Goal: Find specific page/section: Find specific page/section

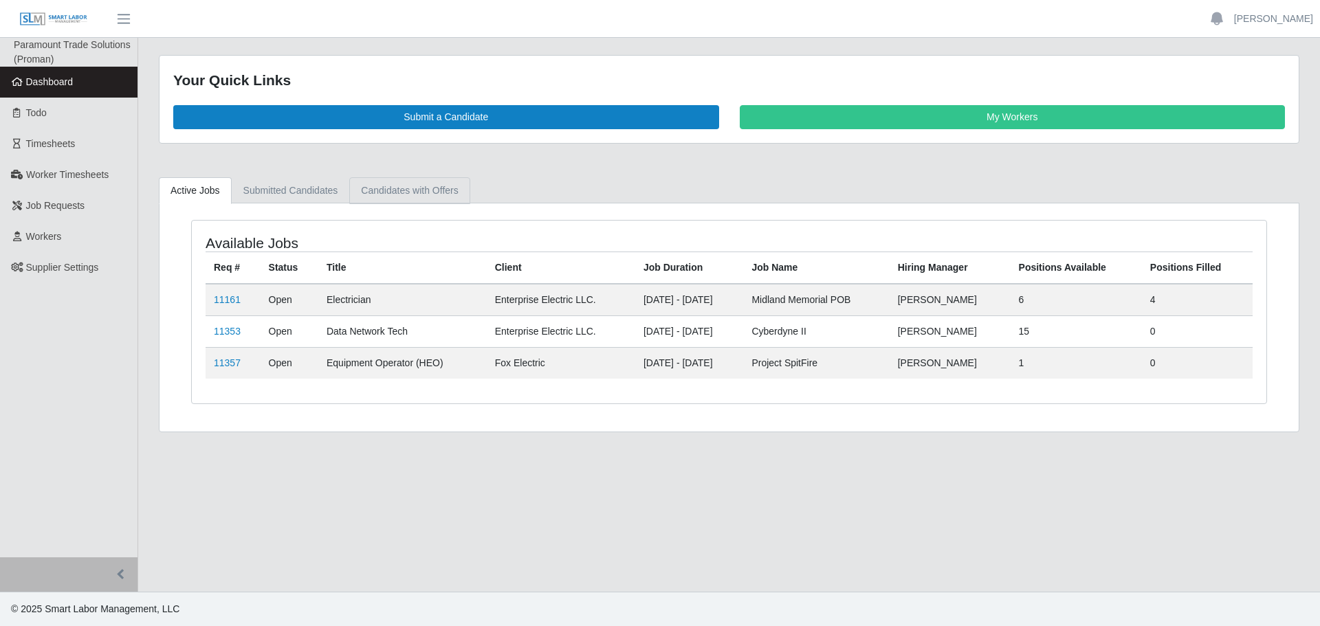
click at [389, 197] on link "Candidates with Offers" at bounding box center [409, 190] width 120 height 27
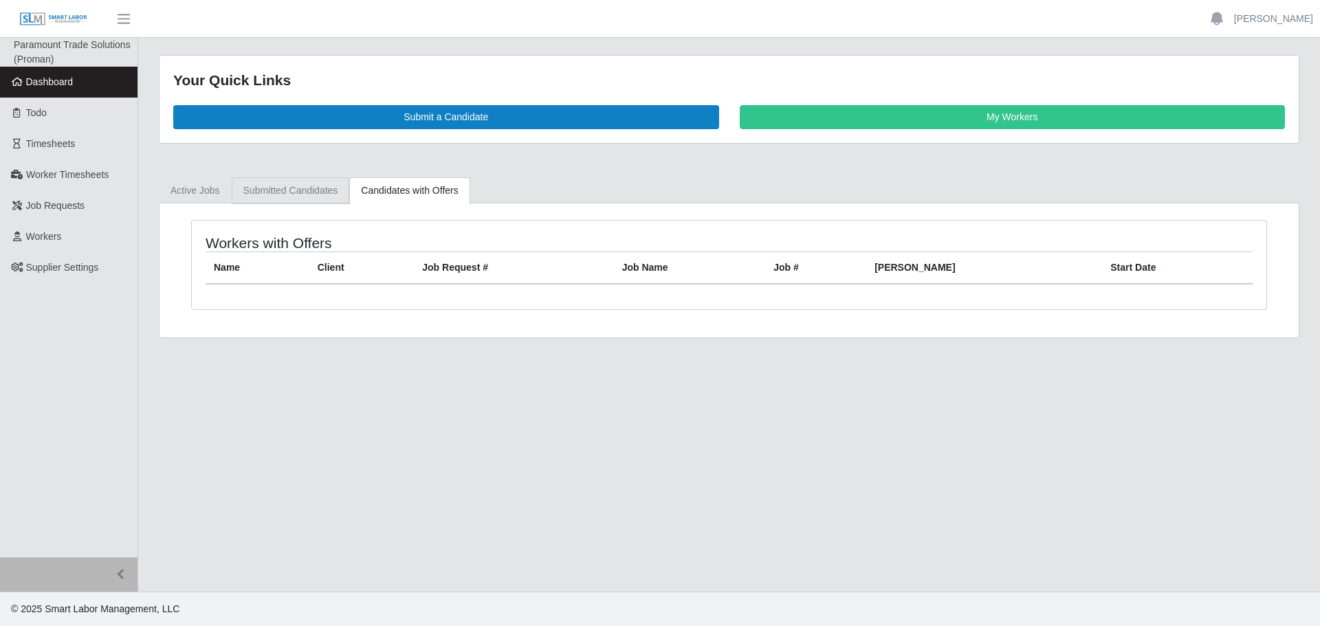
click at [289, 199] on link "Submitted Candidates" at bounding box center [291, 190] width 118 height 27
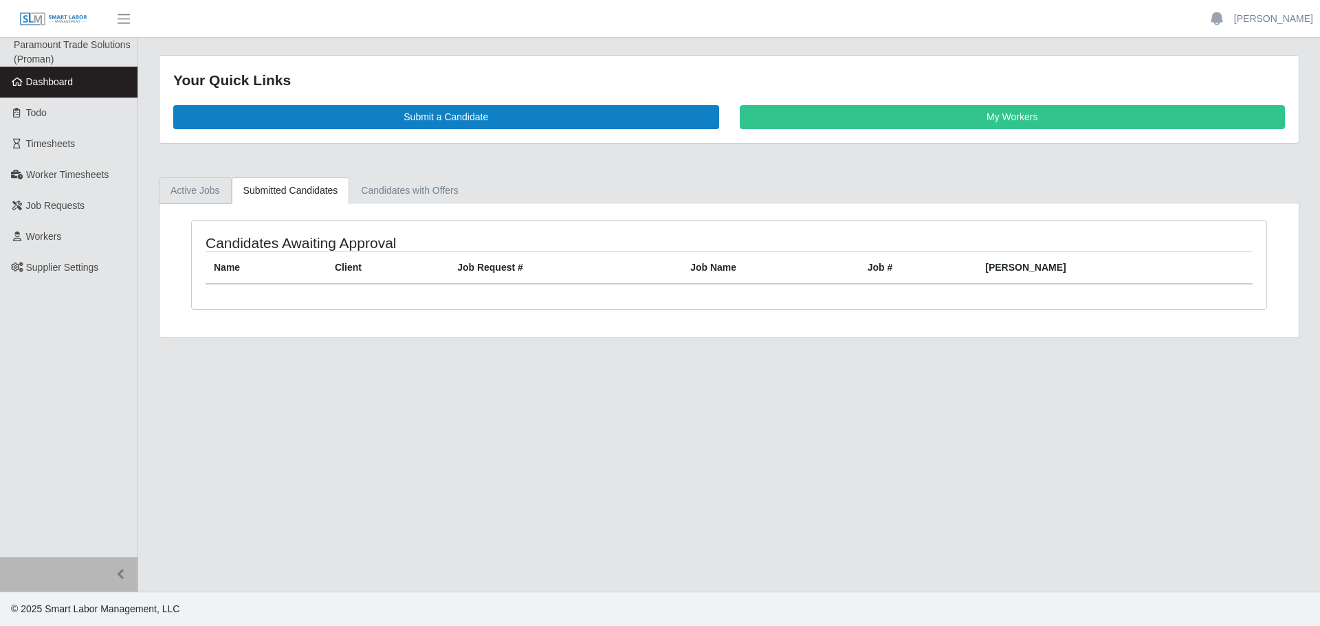
click at [174, 192] on link "Active Jobs" at bounding box center [195, 190] width 73 height 27
